Goal: Task Accomplishment & Management: Manage account settings

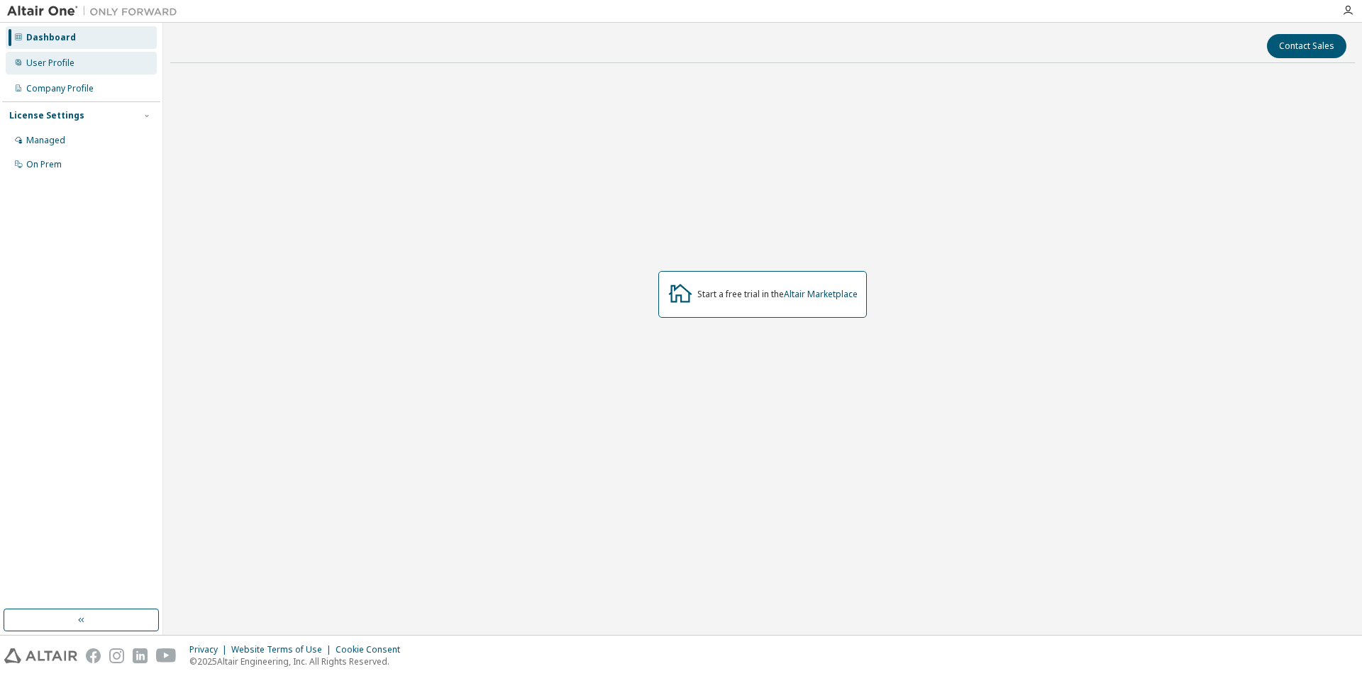
click at [91, 57] on div "User Profile" at bounding box center [81, 63] width 151 height 23
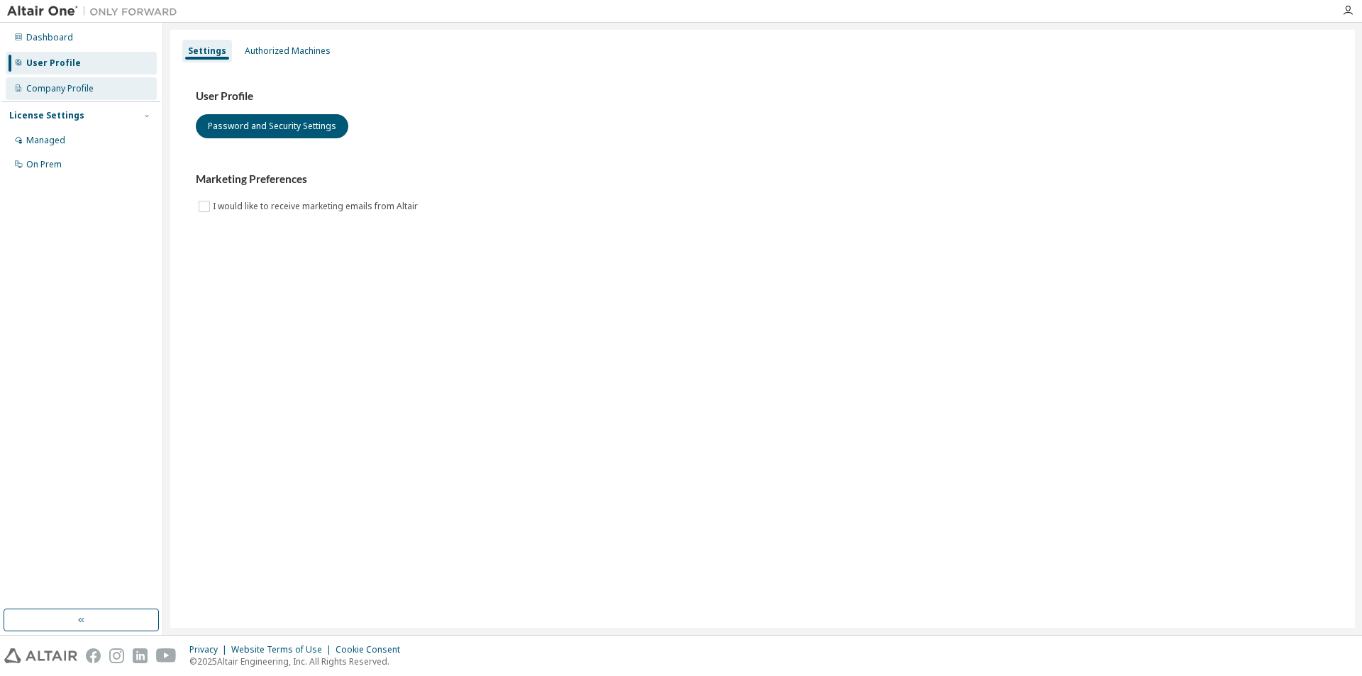
click at [96, 89] on div "Company Profile" at bounding box center [81, 88] width 151 height 23
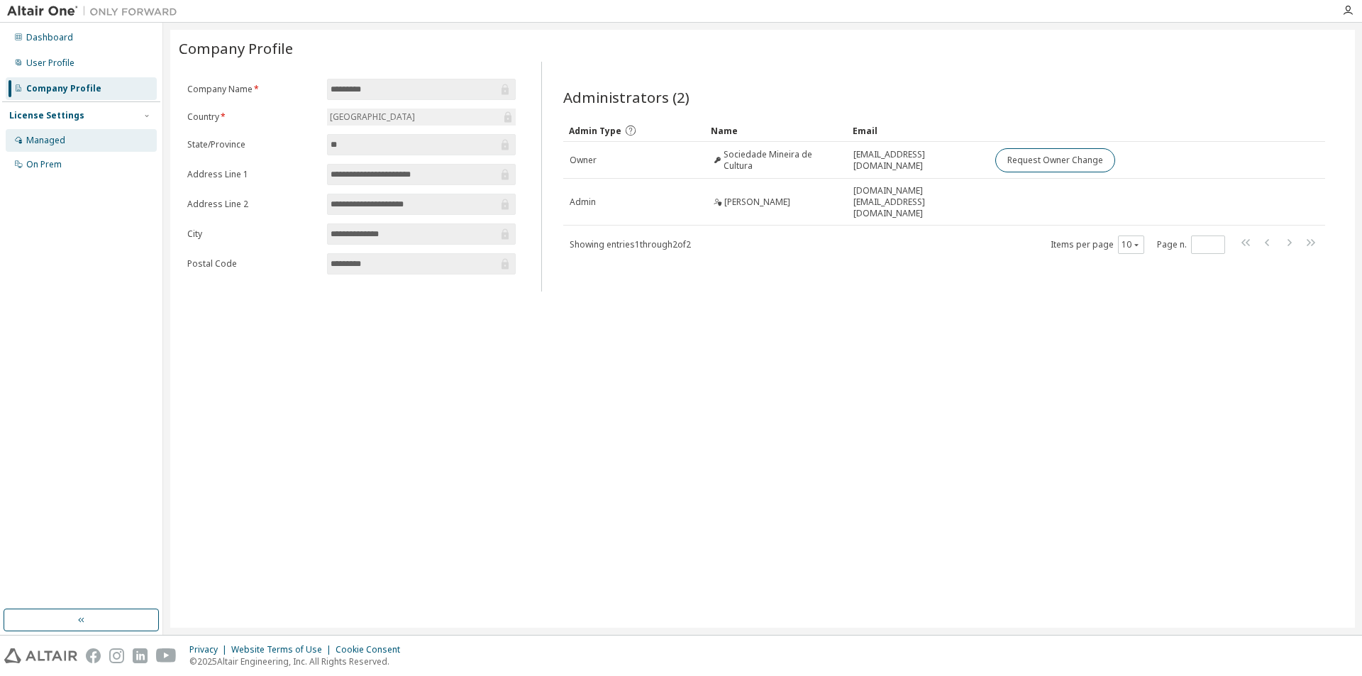
click at [79, 136] on div "Managed" at bounding box center [81, 140] width 151 height 23
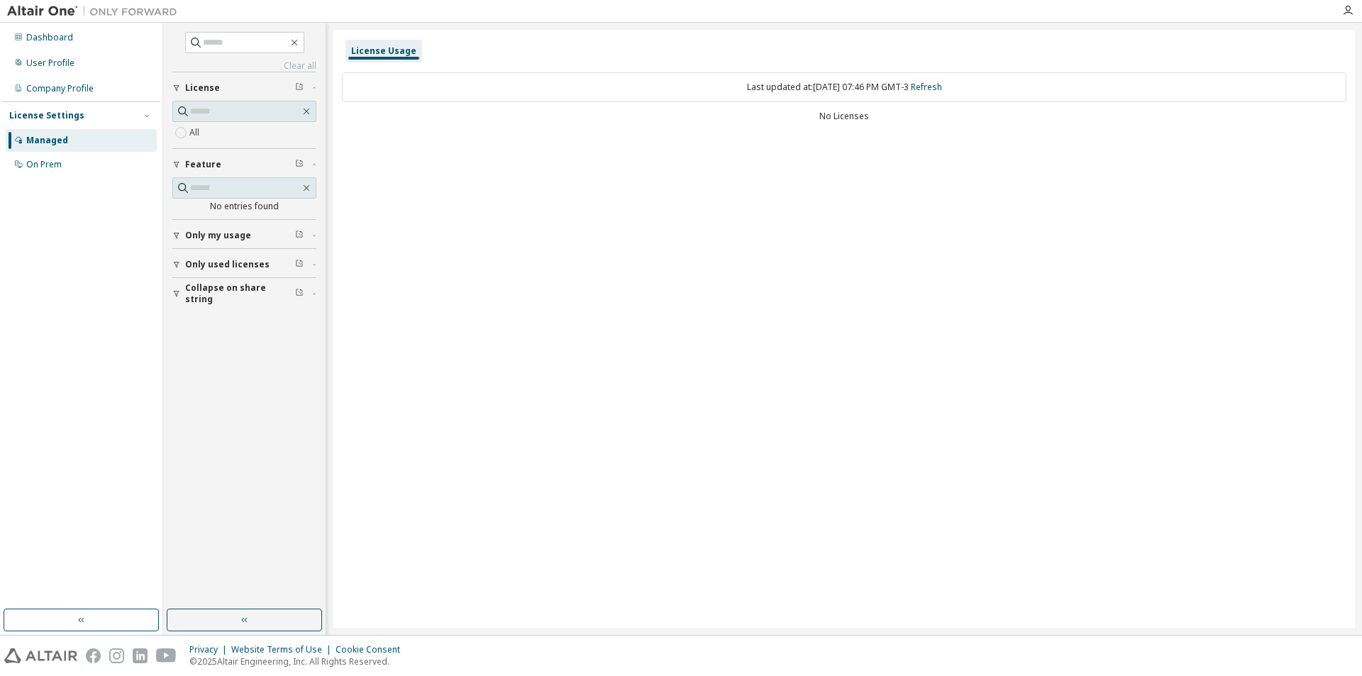
click at [238, 233] on span "Only my usage" at bounding box center [218, 235] width 66 height 11
click at [206, 300] on span "Only used licenses" at bounding box center [227, 305] width 84 height 11
click at [231, 374] on span "Collapse on share string" at bounding box center [240, 376] width 110 height 23
click at [65, 165] on div "On Prem" at bounding box center [81, 164] width 151 height 23
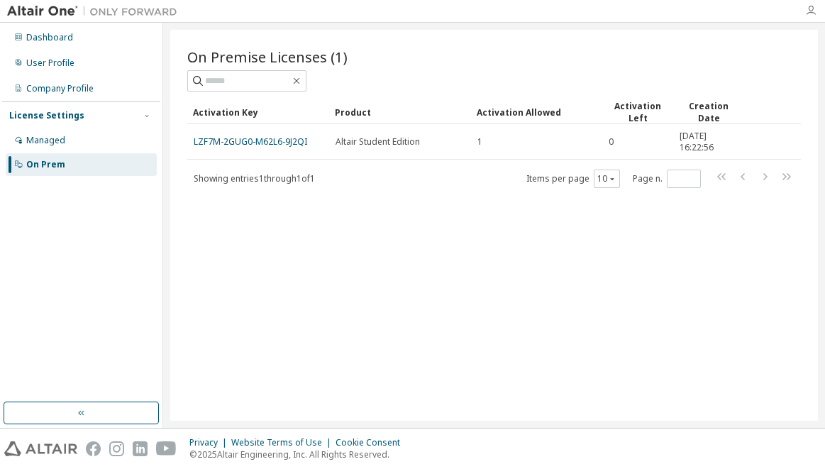
click at [807, 11] on icon "button" at bounding box center [810, 10] width 11 height 11
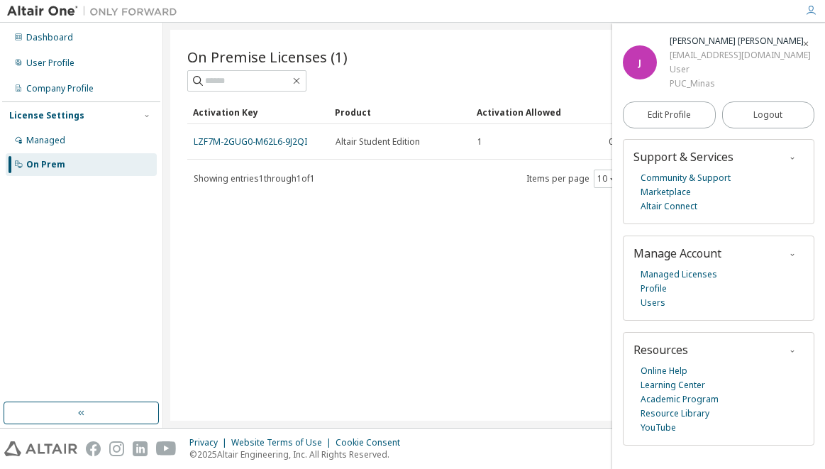
click at [123, 265] on div "Dashboard User Profile Company Profile License Settings Managed On Prem" at bounding box center [81, 212] width 158 height 375
click at [58, 165] on div "On Prem" at bounding box center [45, 164] width 39 height 11
click at [804, 48] on icon "button" at bounding box center [806, 44] width 9 height 9
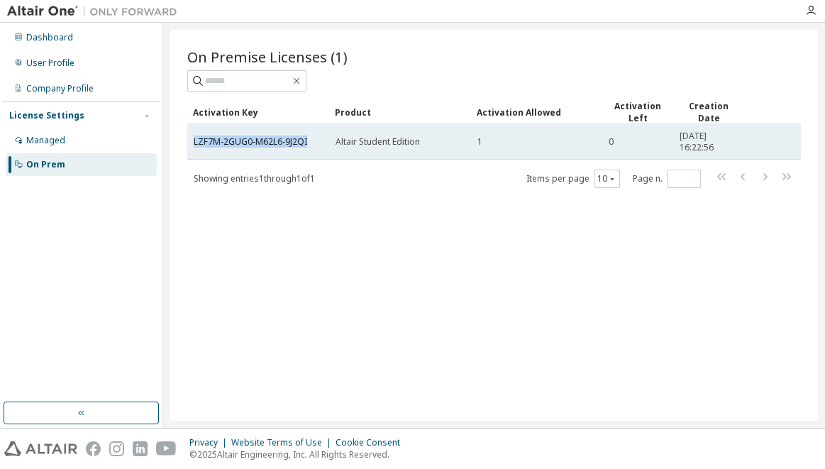
drag, startPoint x: 309, startPoint y: 145, endPoint x: 192, endPoint y: 139, distance: 116.5
click at [192, 139] on td "LZF7M-2GUG0-M62L6-9J2QI" at bounding box center [258, 141] width 142 height 35
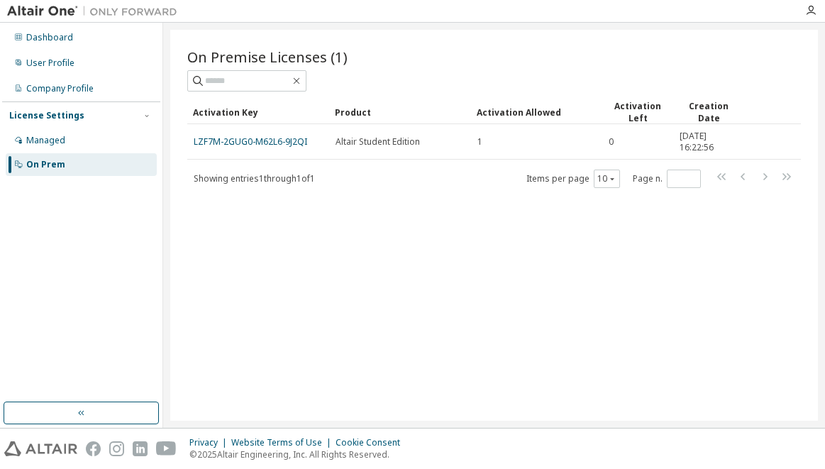
click at [304, 262] on div "On Premise Licenses (1) Clear Load Save Save As Field Operator Value Select fil…" at bounding box center [494, 225] width 648 height 391
